Goal: Transaction & Acquisition: Subscribe to service/newsletter

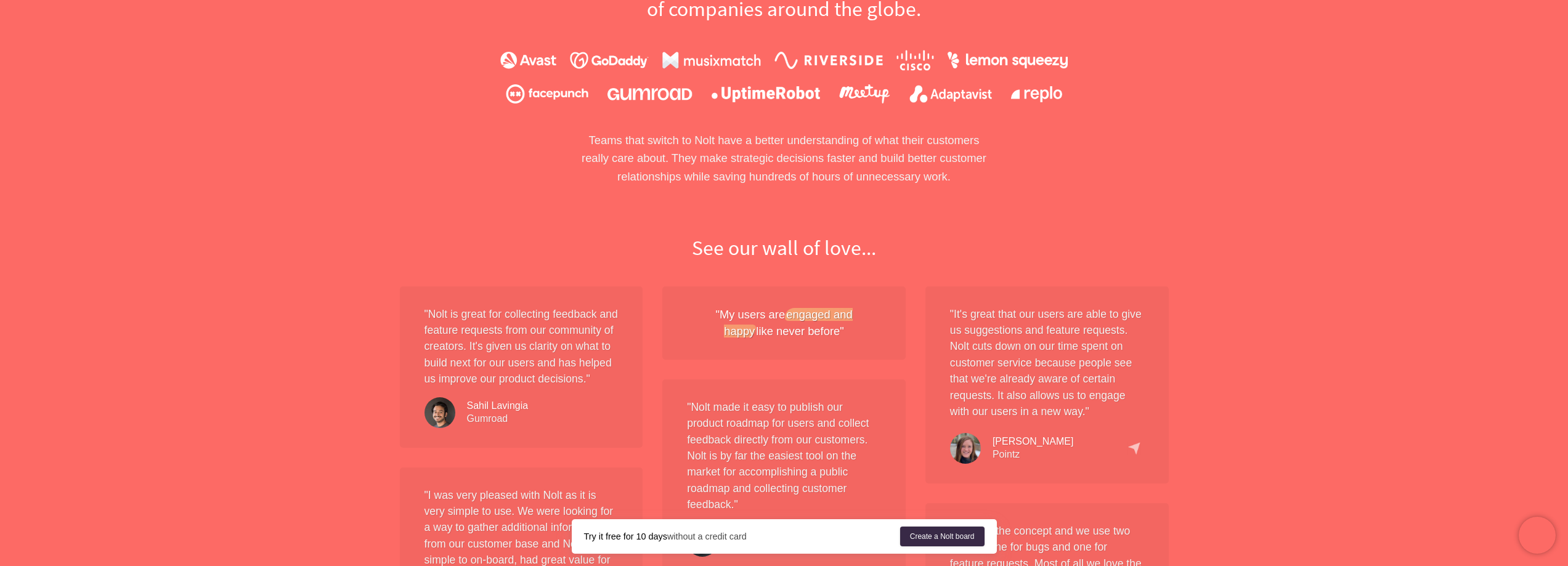
scroll to position [1294, 0]
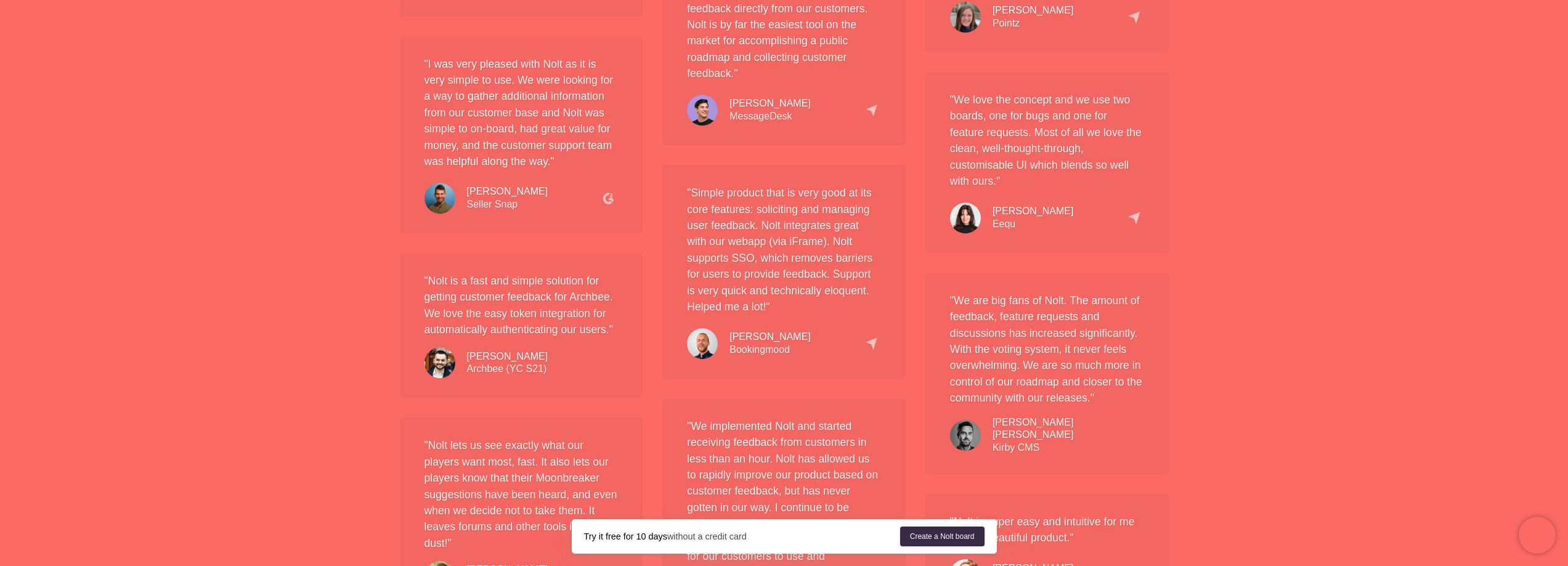
click at [587, 314] on div "" [PERSON_NAME] is a fast and simple solution for getting customer feedback for…" at bounding box center [521, 326] width 243 height 146
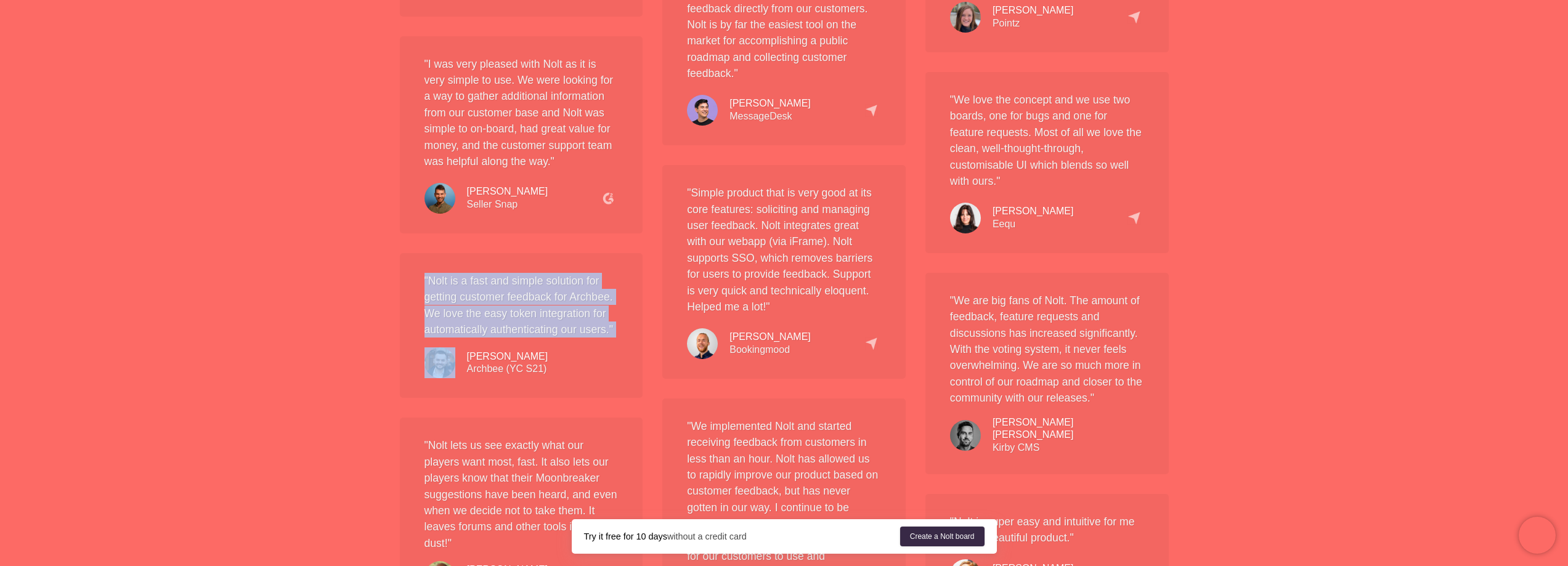
click at [587, 314] on div "" [PERSON_NAME] is a fast and simple solution for getting customer feedback for…" at bounding box center [521, 326] width 243 height 146
click at [566, 308] on div "" [PERSON_NAME] is a fast and simple solution for getting customer feedback for…" at bounding box center [521, 326] width 243 height 146
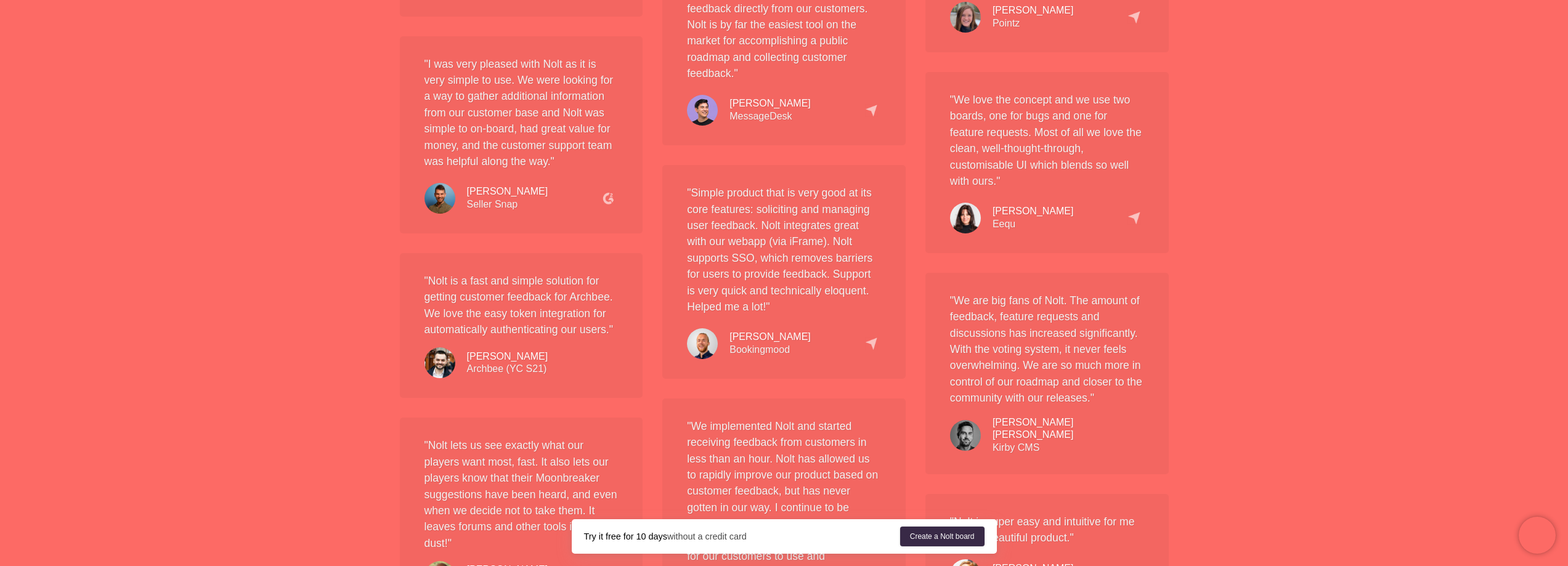
click at [578, 318] on div "" [PERSON_NAME] is a fast and simple solution for getting customer feedback for…" at bounding box center [521, 326] width 243 height 146
click at [1247, 146] on div "See our wall of love... " [PERSON_NAME] is great for collecting feedback and fe…" at bounding box center [784, 566] width 1568 height 1525
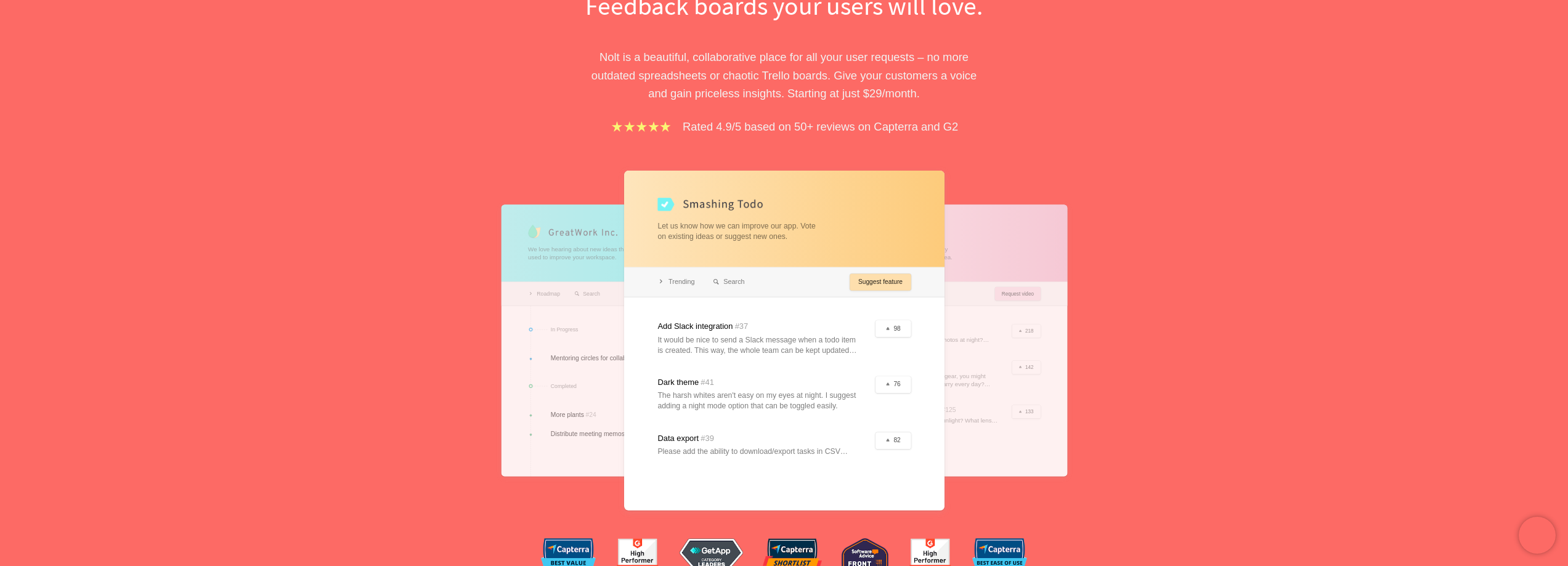
scroll to position [0, 0]
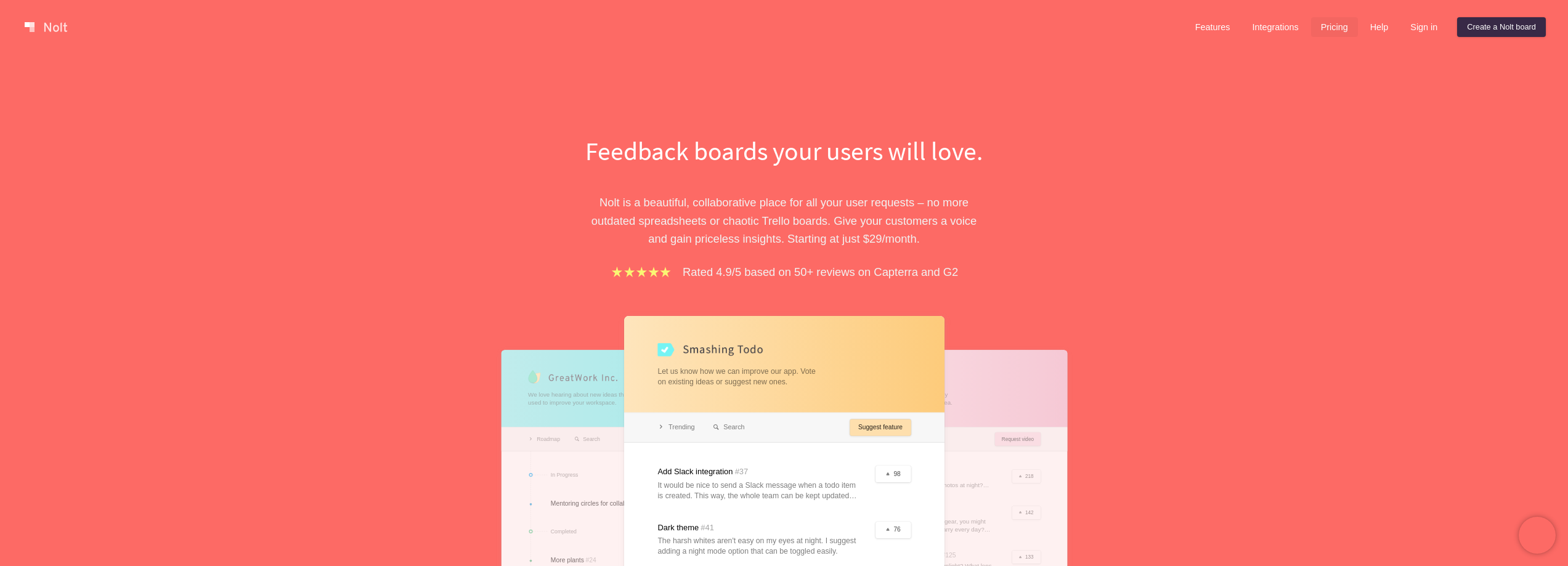
click at [1331, 30] on link "Pricing" at bounding box center [1334, 27] width 47 height 20
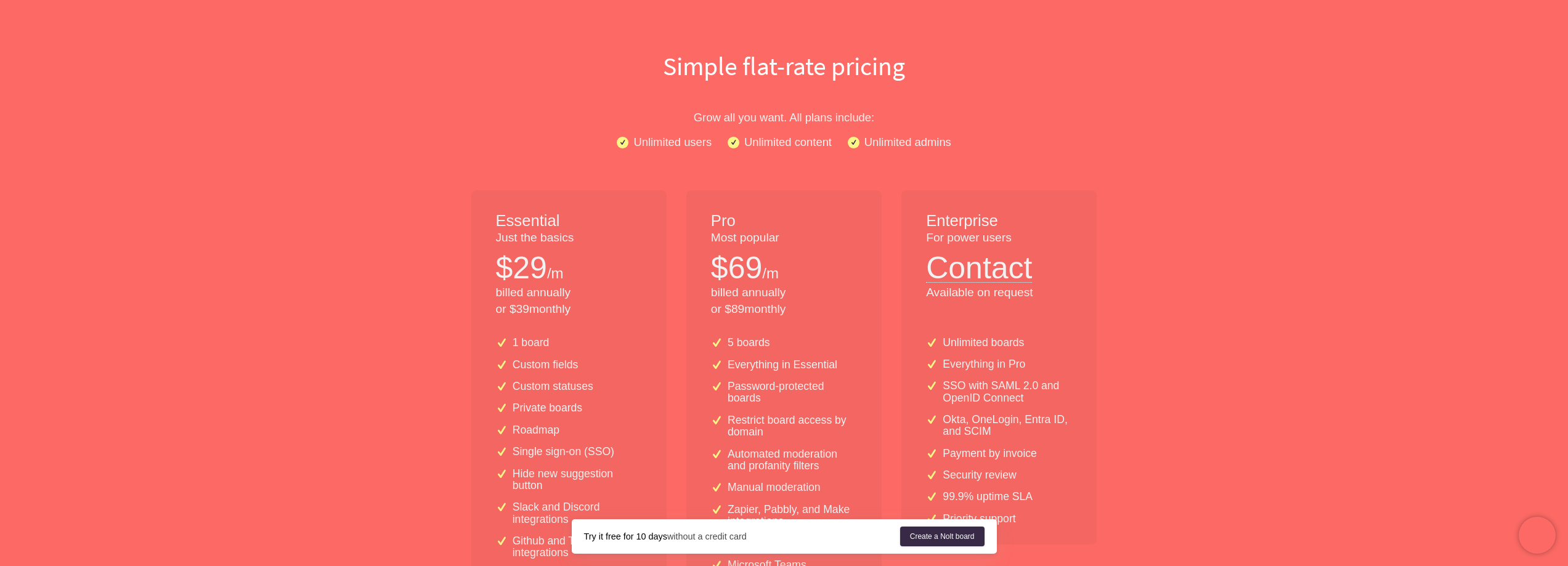
scroll to position [61, 0]
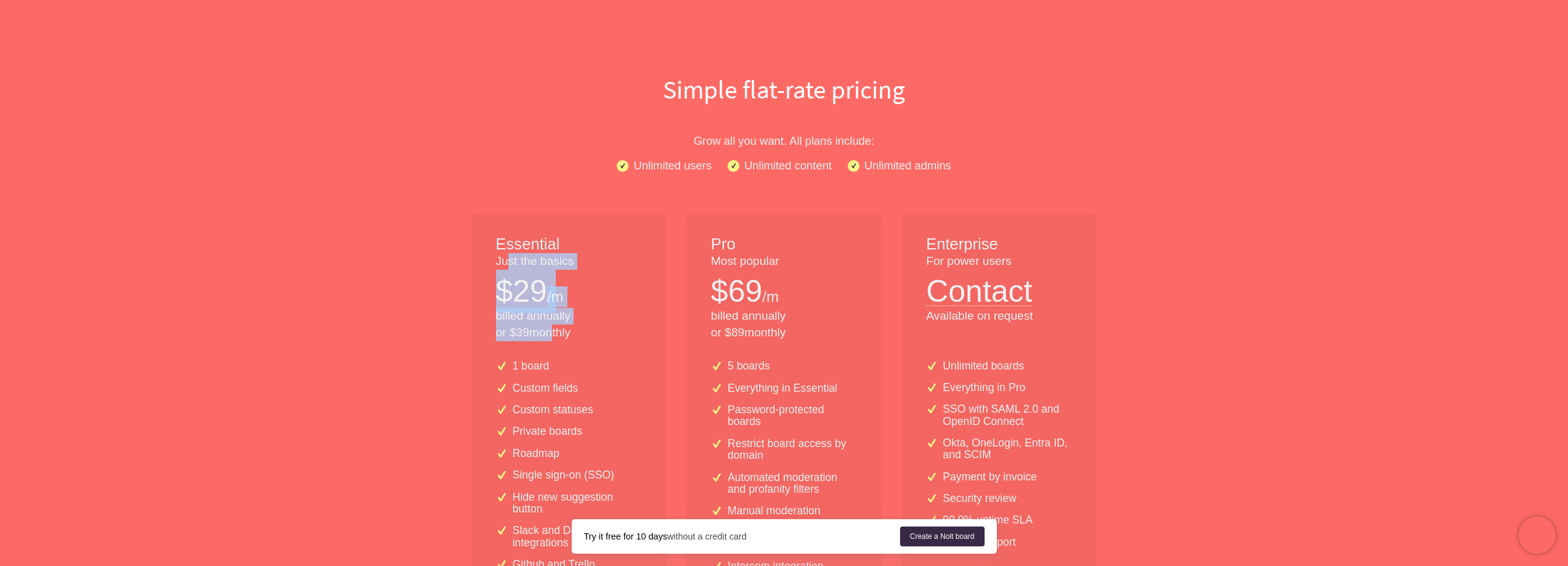
click at [551, 333] on div "Essential Just the basics $ 29 /m billed annually or $ 39 monthly" at bounding box center [569, 282] width 196 height 137
click at [551, 333] on p "billed annually or $ 39 monthly" at bounding box center [569, 324] width 146 height 33
drag, startPoint x: 514, startPoint y: 295, endPoint x: 560, endPoint y: 295, distance: 46.0
click at [560, 295] on div "$ 29 /m" at bounding box center [569, 291] width 146 height 43
click at [560, 294] on p "/m" at bounding box center [555, 297] width 17 height 21
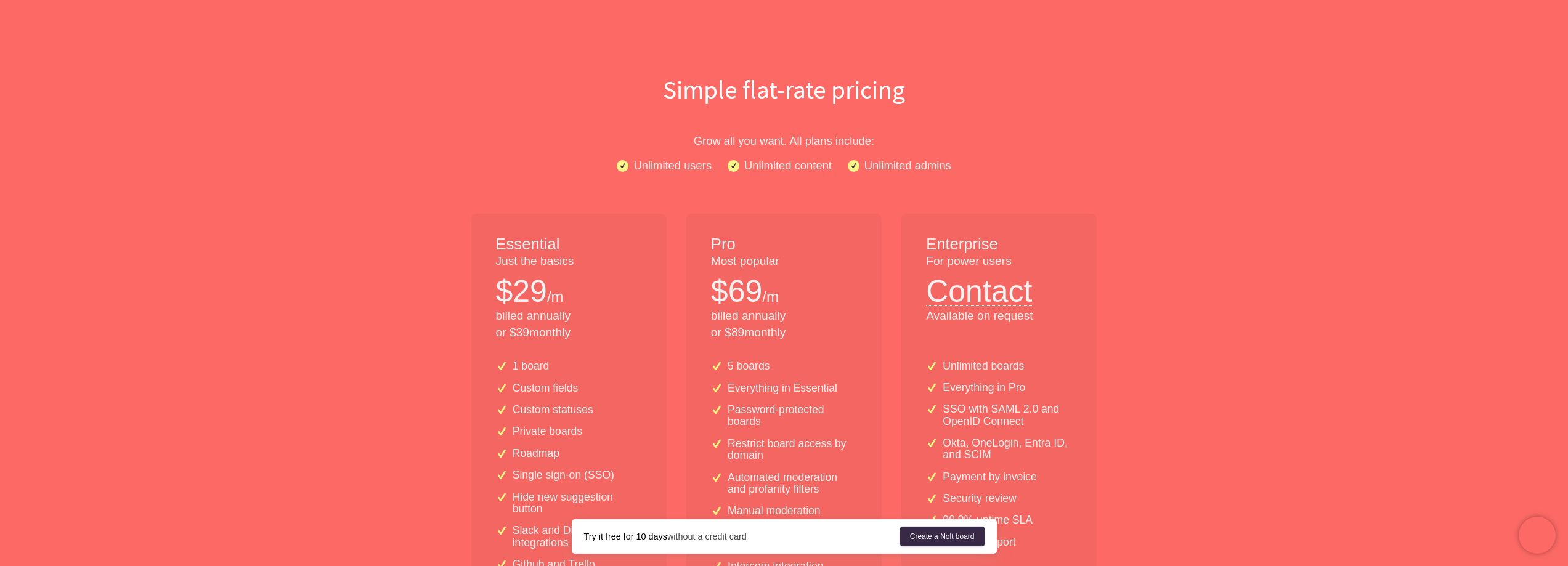
click at [526, 293] on p "$ 29" at bounding box center [521, 291] width 51 height 43
drag, startPoint x: 512, startPoint y: 290, endPoint x: 550, endPoint y: 292, distance: 38.1
click at [550, 293] on div "$ 29 /m" at bounding box center [569, 291] width 146 height 43
click at [548, 288] on p "/m" at bounding box center [555, 297] width 17 height 21
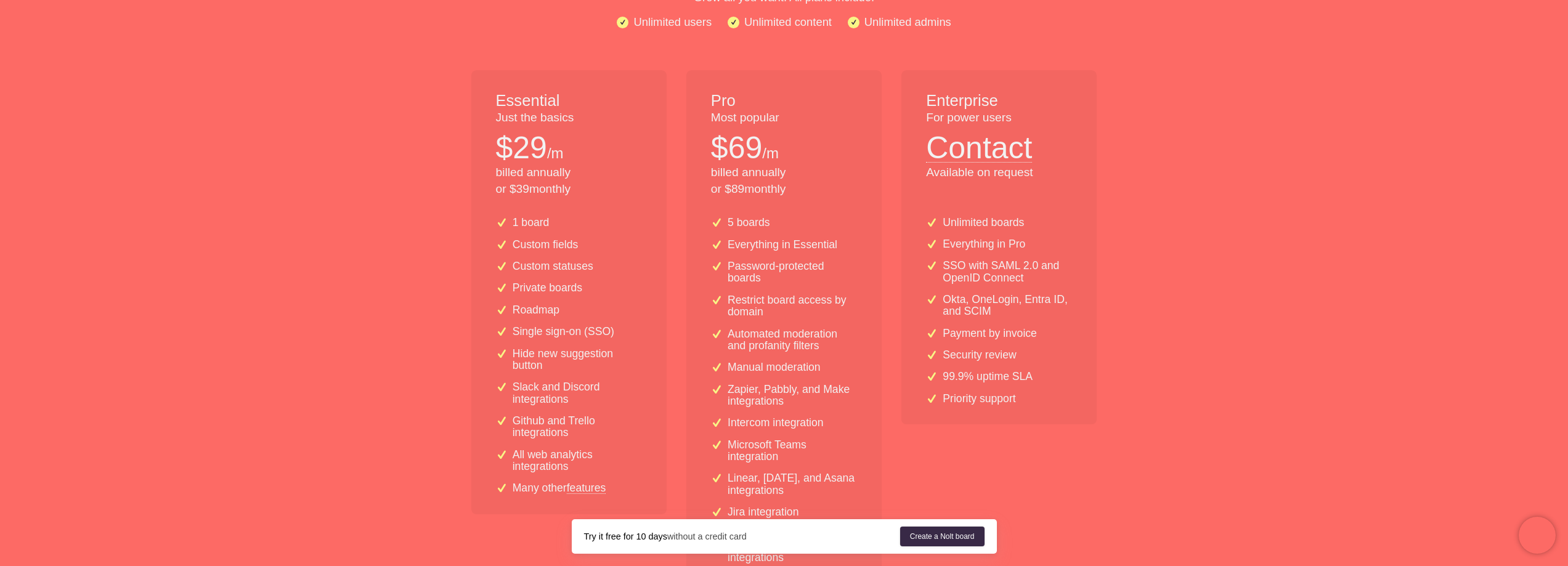
scroll to position [0, 0]
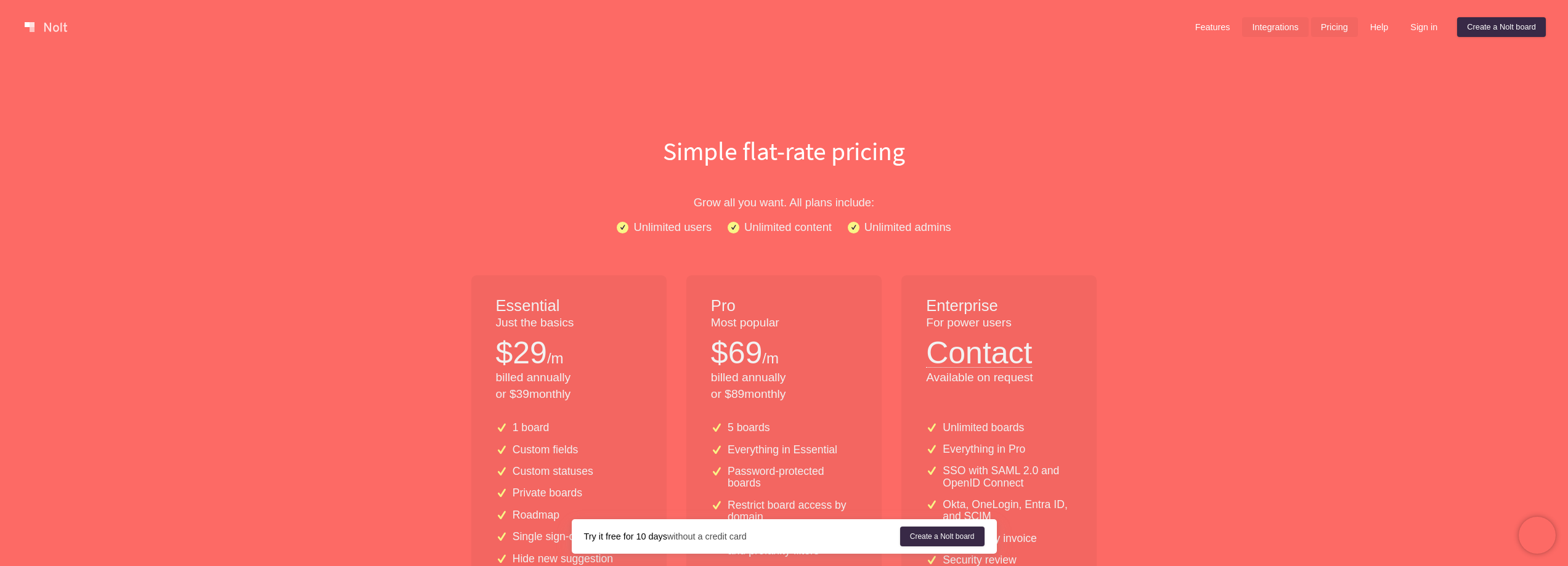
click at [1272, 28] on link "Integrations" at bounding box center [1275, 27] width 66 height 20
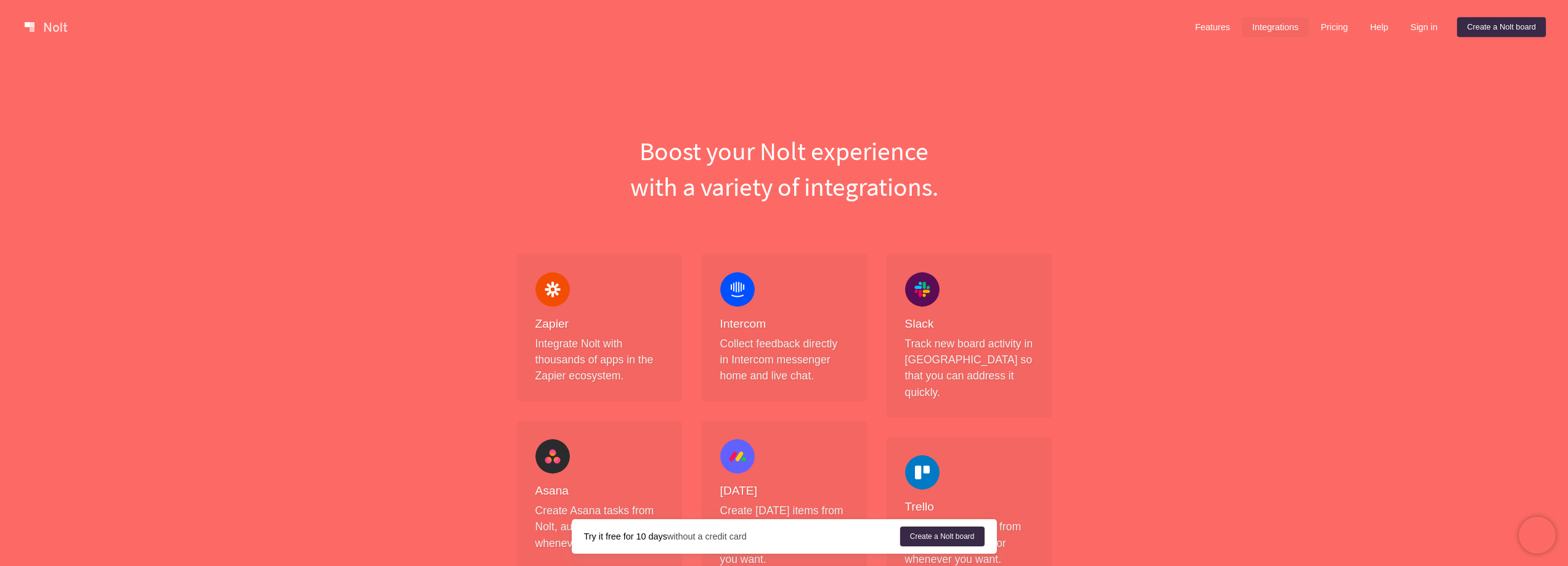
click at [57, 32] on link at bounding box center [46, 27] width 53 height 20
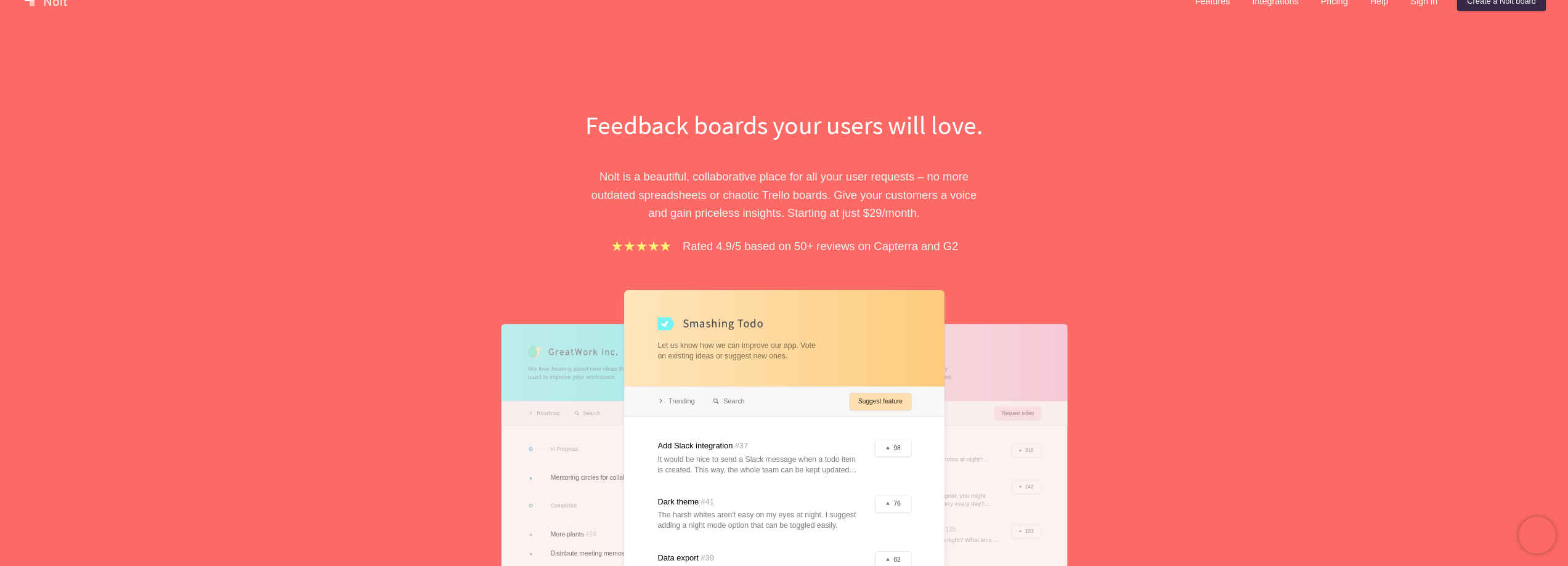
scroll to position [61, 0]
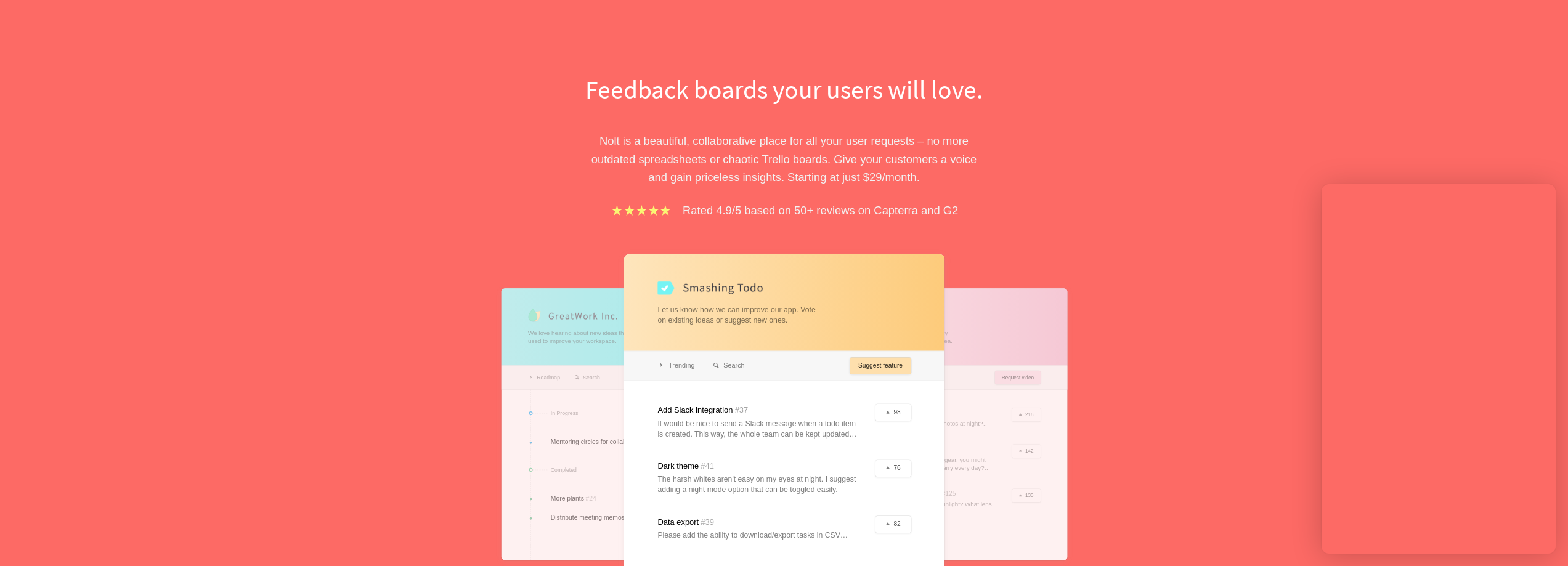
click at [1202, 440] on div "Feedback boards your users will love. [PERSON_NAME] is a beautiful, collaborati…" at bounding box center [784, 341] width 1568 height 698
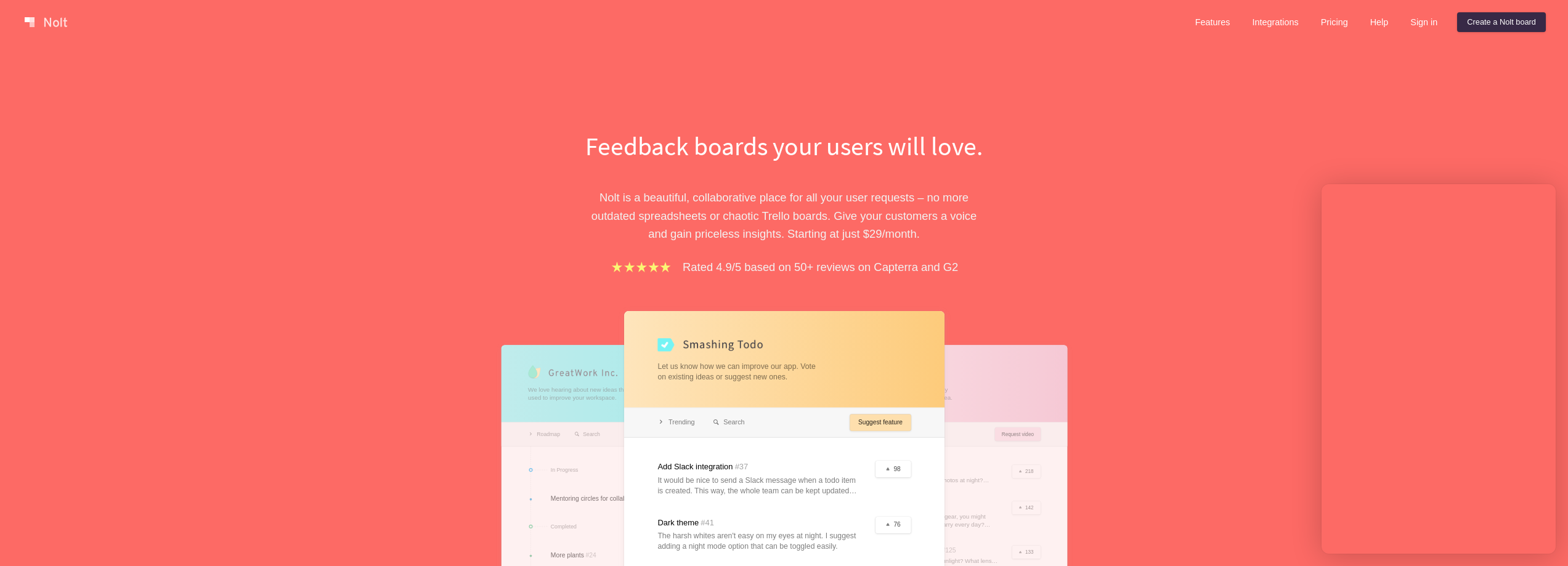
scroll to position [0, 0]
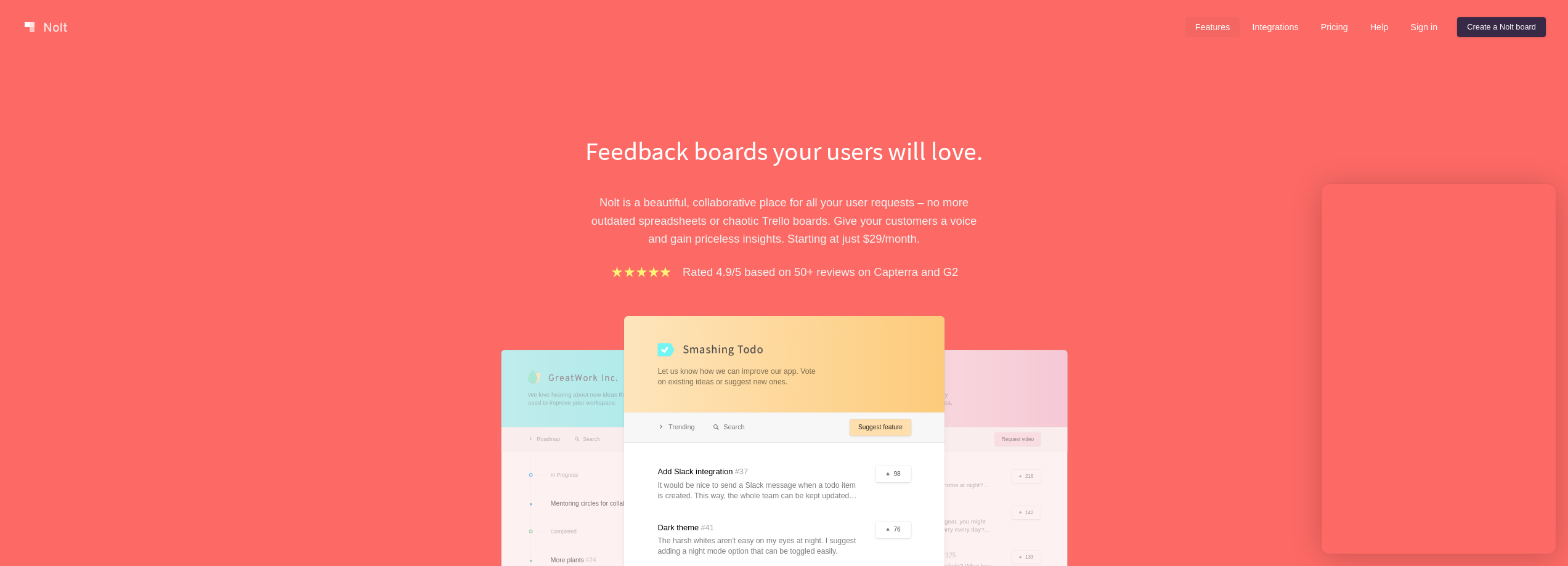
click at [1205, 29] on link "Features" at bounding box center [1213, 27] width 55 height 20
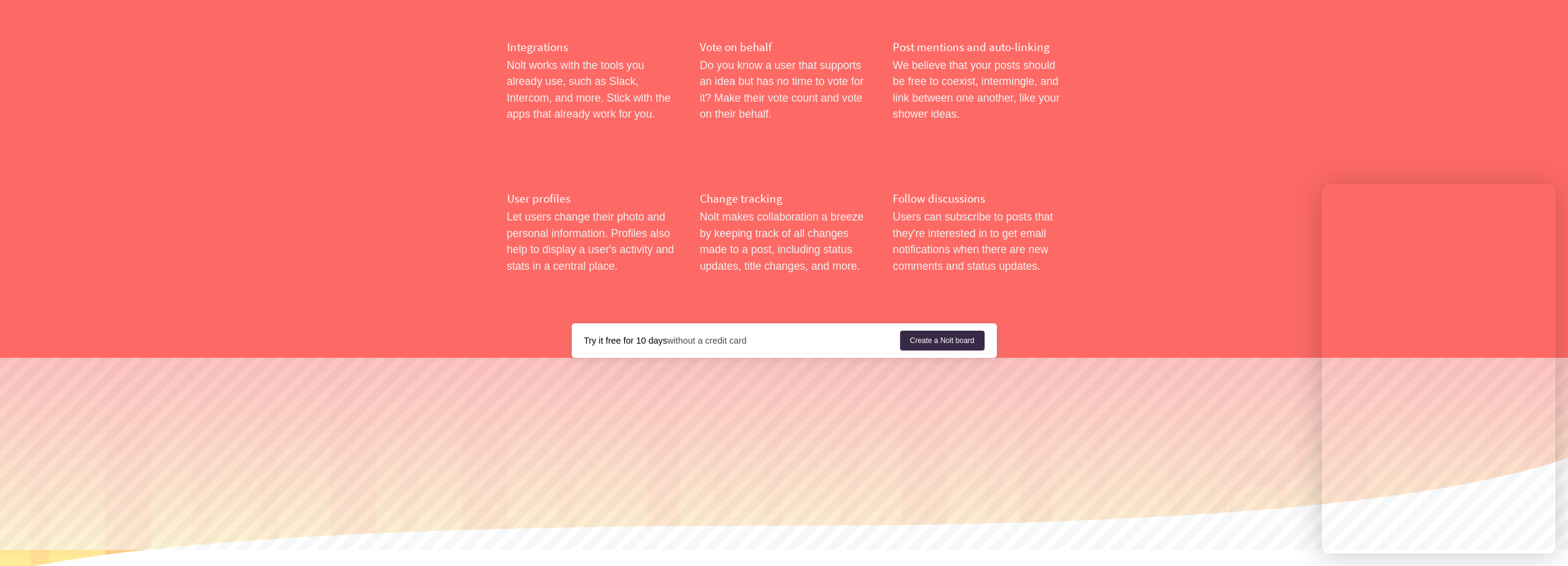
scroll to position [1968, 0]
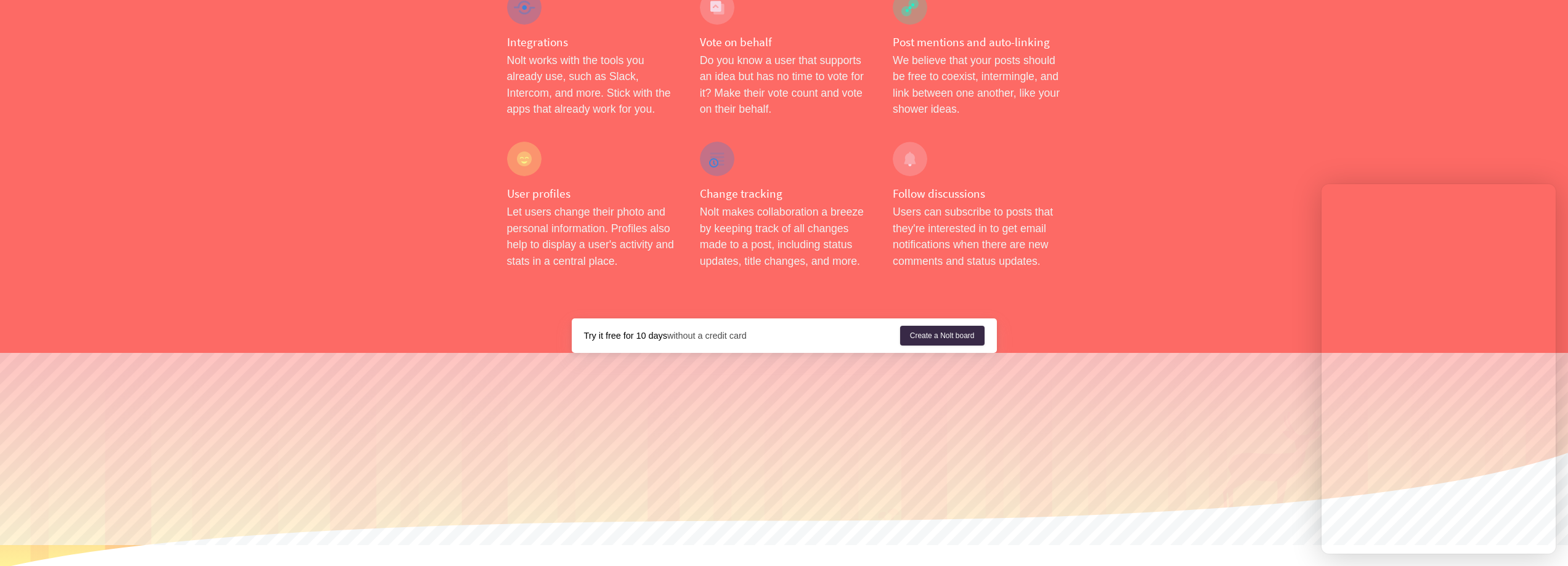
click at [627, 331] on strong "Try it free for 10 days" at bounding box center [625, 336] width 83 height 10
drag, startPoint x: 720, startPoint y: 309, endPoint x: 778, endPoint y: 308, distance: 58.0
click at [766, 330] on div "Try it free for 10 days without a credit card" at bounding box center [742, 336] width 316 height 12
click at [778, 330] on div "Try it free for 10 days without a credit card" at bounding box center [742, 336] width 316 height 12
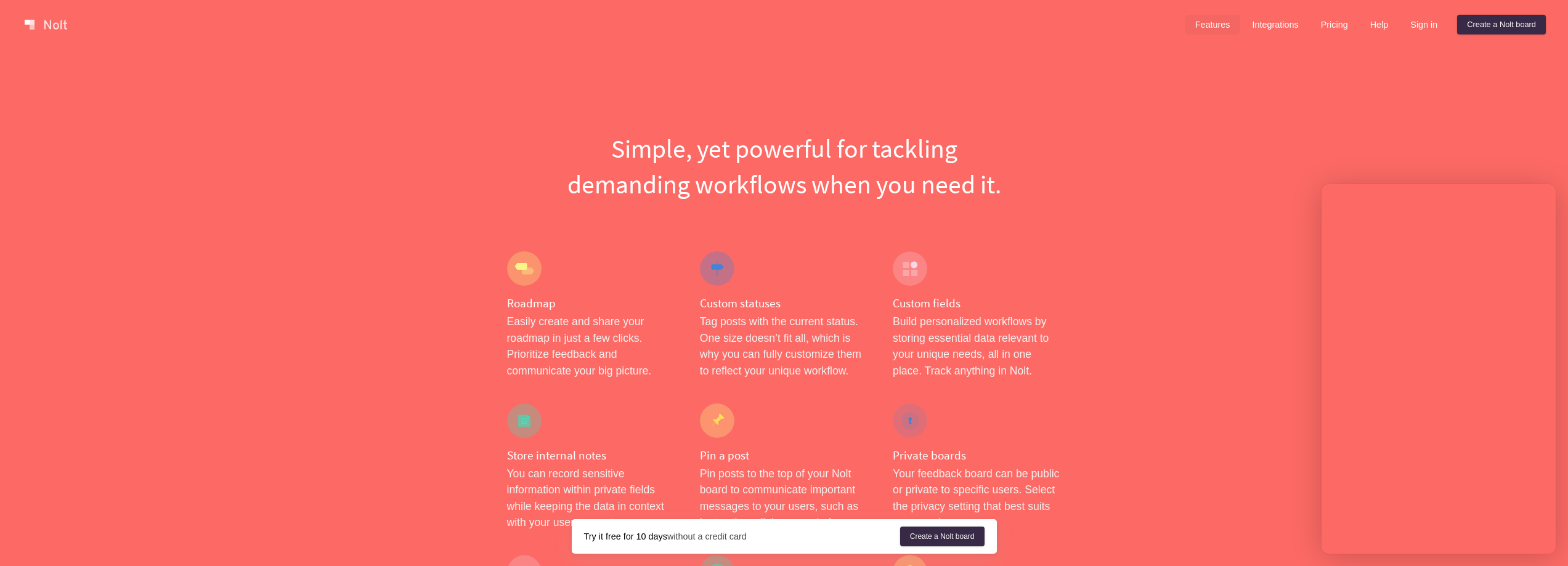
scroll to position [0, 0]
